Goal: Task Accomplishment & Management: Manage account settings

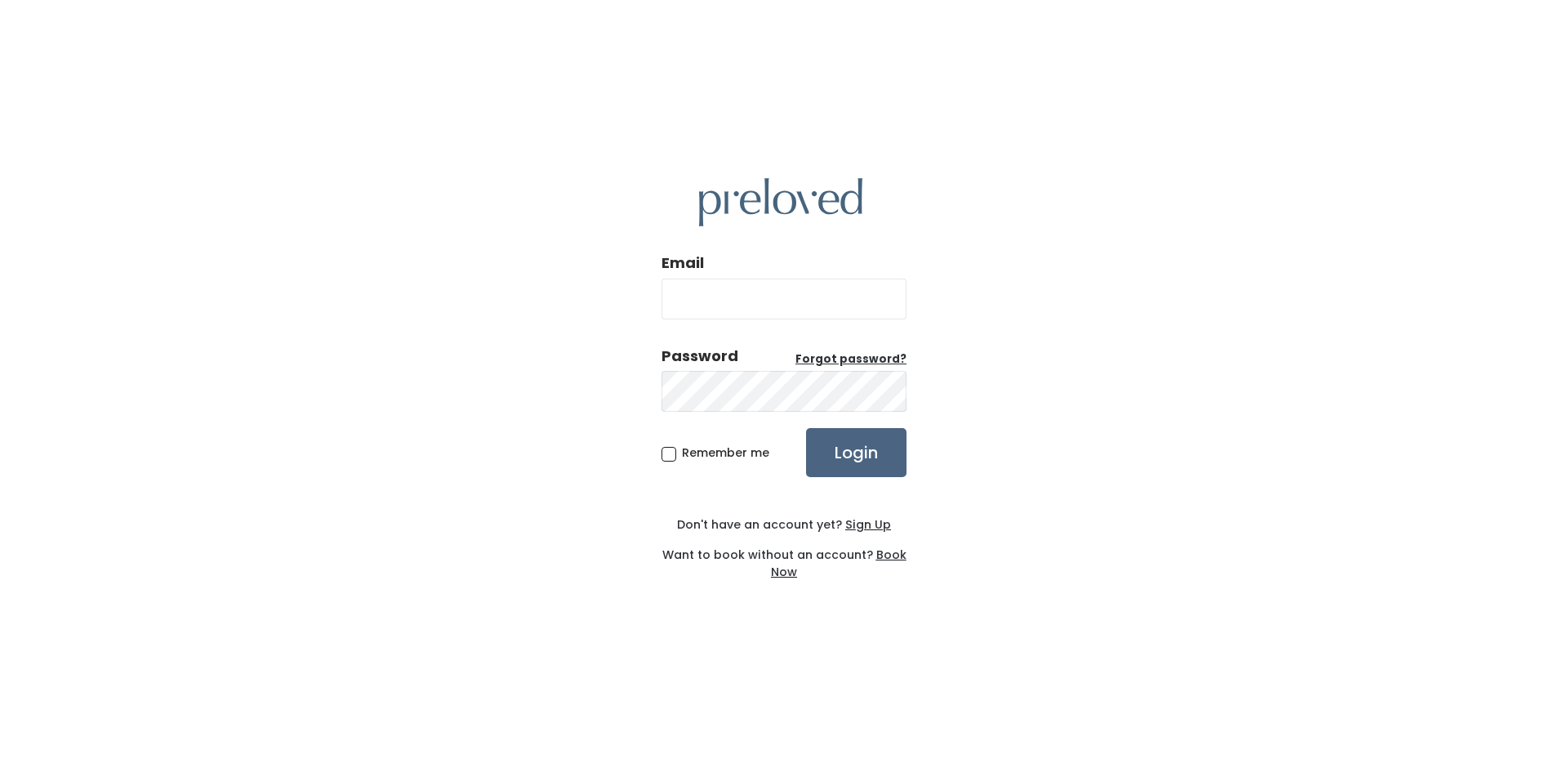
type input "mlongboy@gmail.com"
click at [849, 442] on input "Login" at bounding box center [856, 452] width 100 height 49
